Goal: Entertainment & Leisure: Consume media (video, audio)

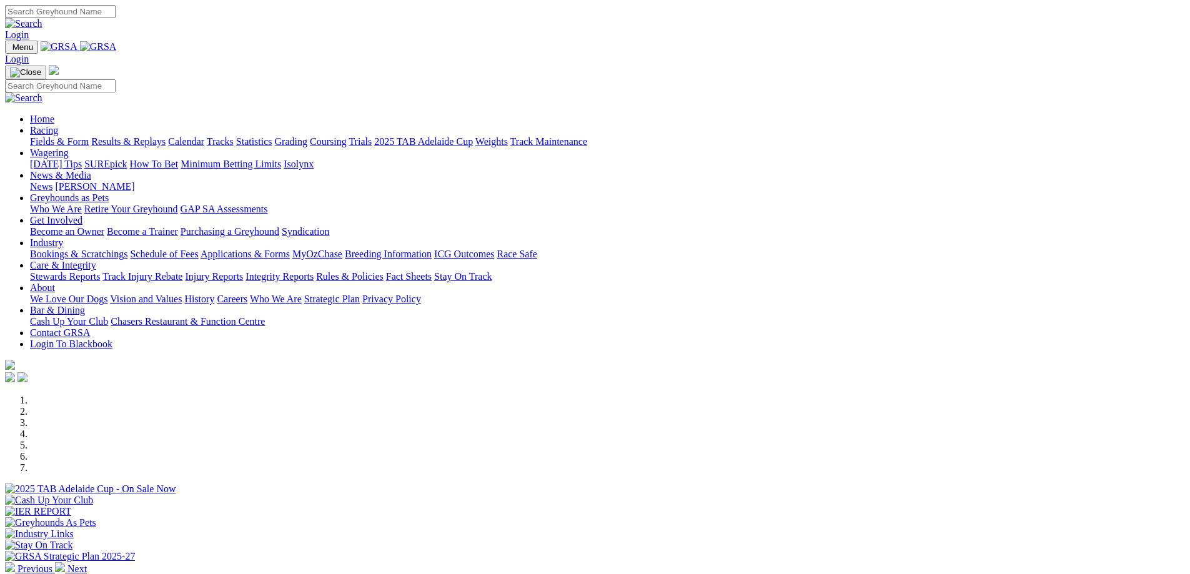
click at [58, 125] on link "Racing" at bounding box center [44, 130] width 28 height 11
click at [166, 136] on link "Results & Replays" at bounding box center [128, 141] width 74 height 11
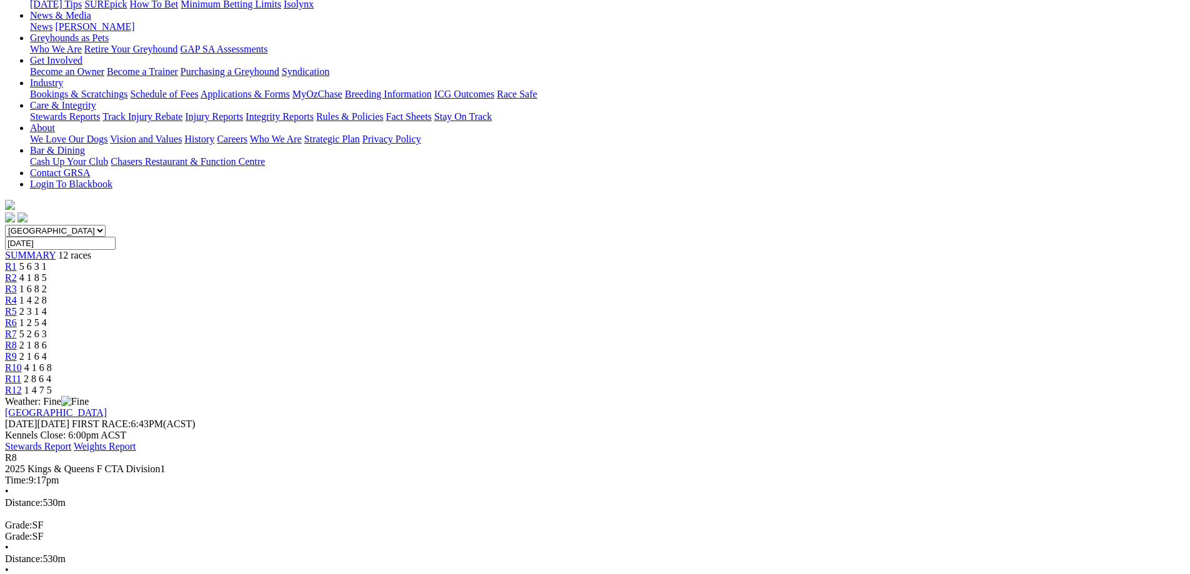
scroll to position [230, 0]
